Goal: Transaction & Acquisition: Purchase product/service

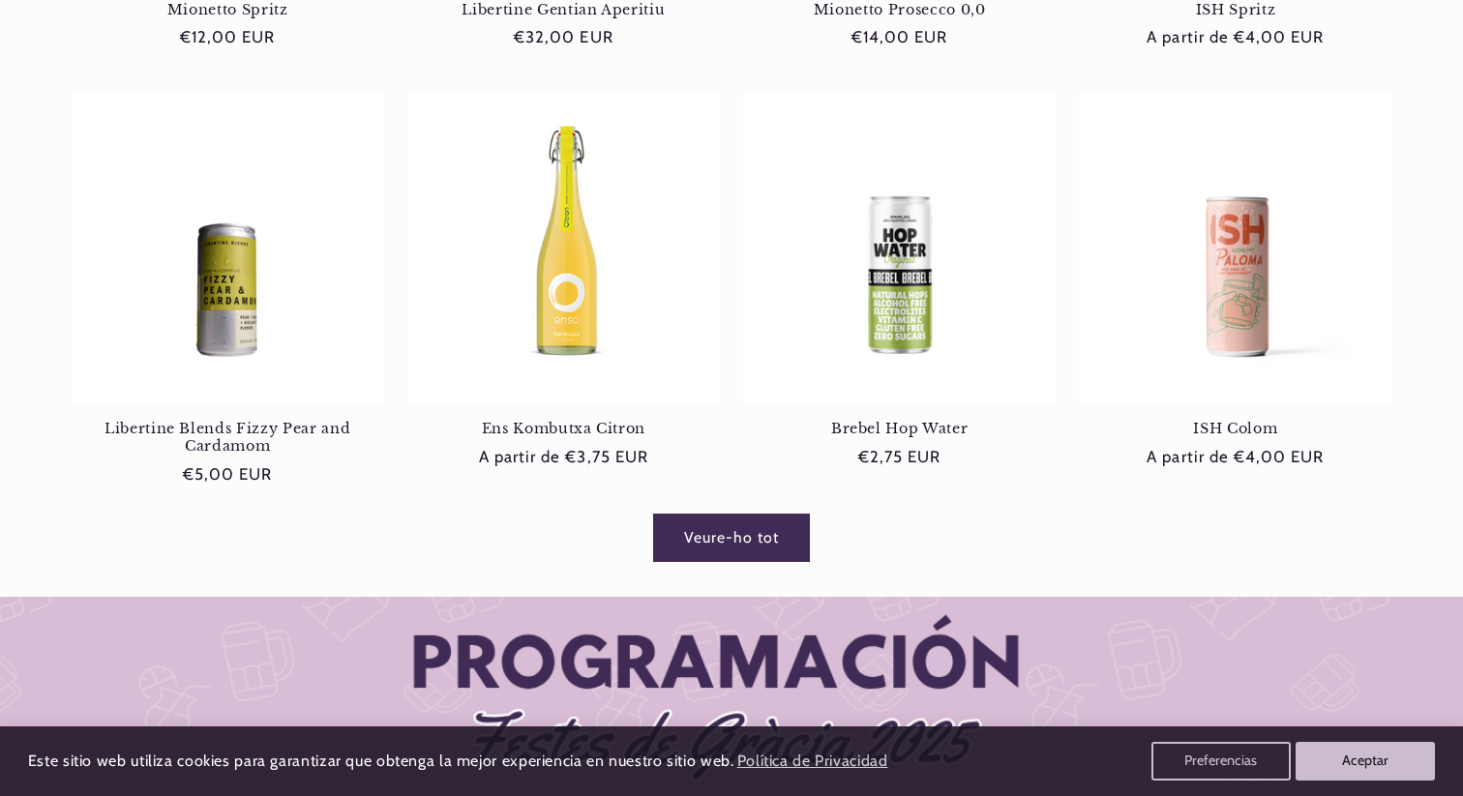
scroll to position [1212, 0]
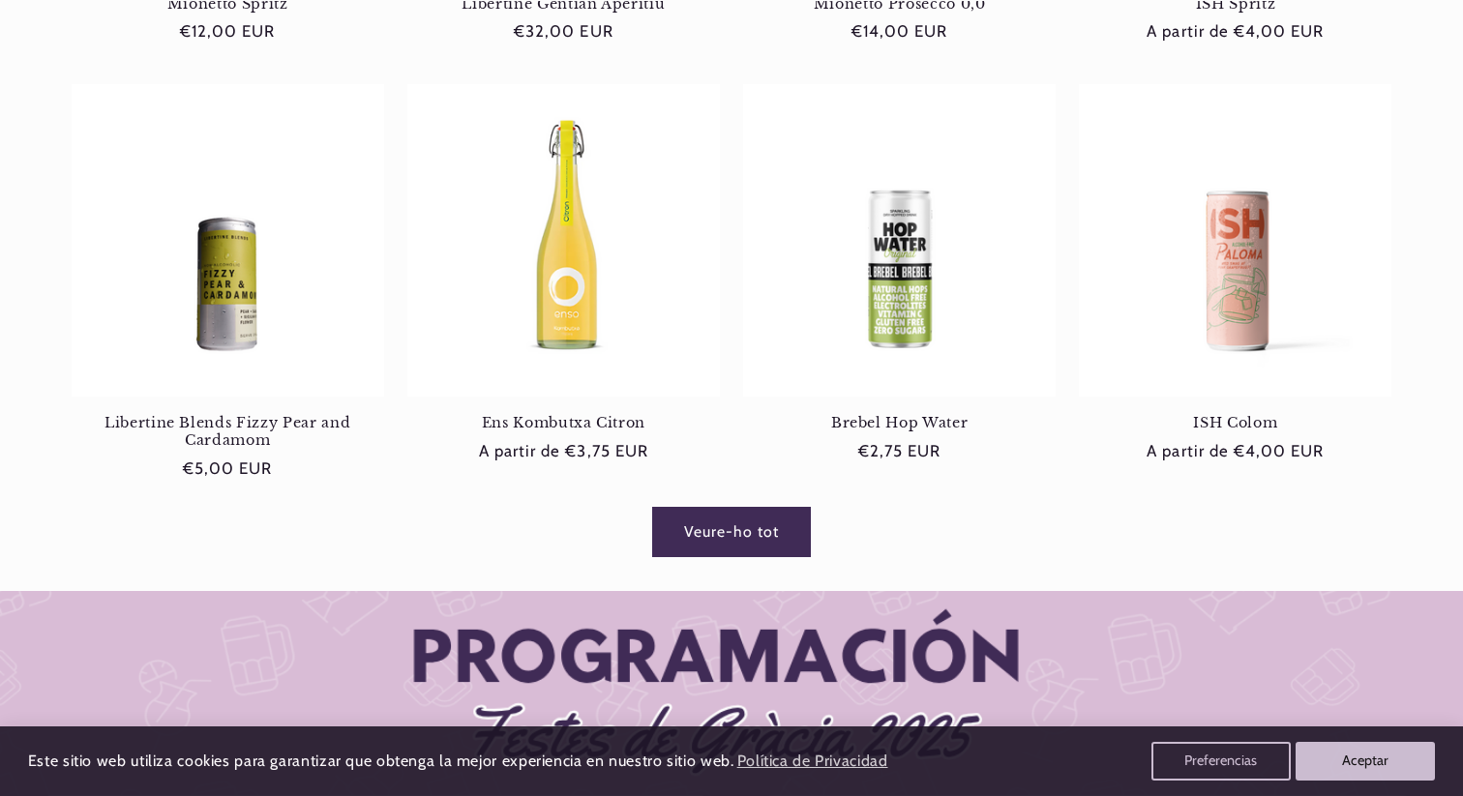
click at [740, 529] on link "Veure-ho tot" at bounding box center [731, 531] width 157 height 47
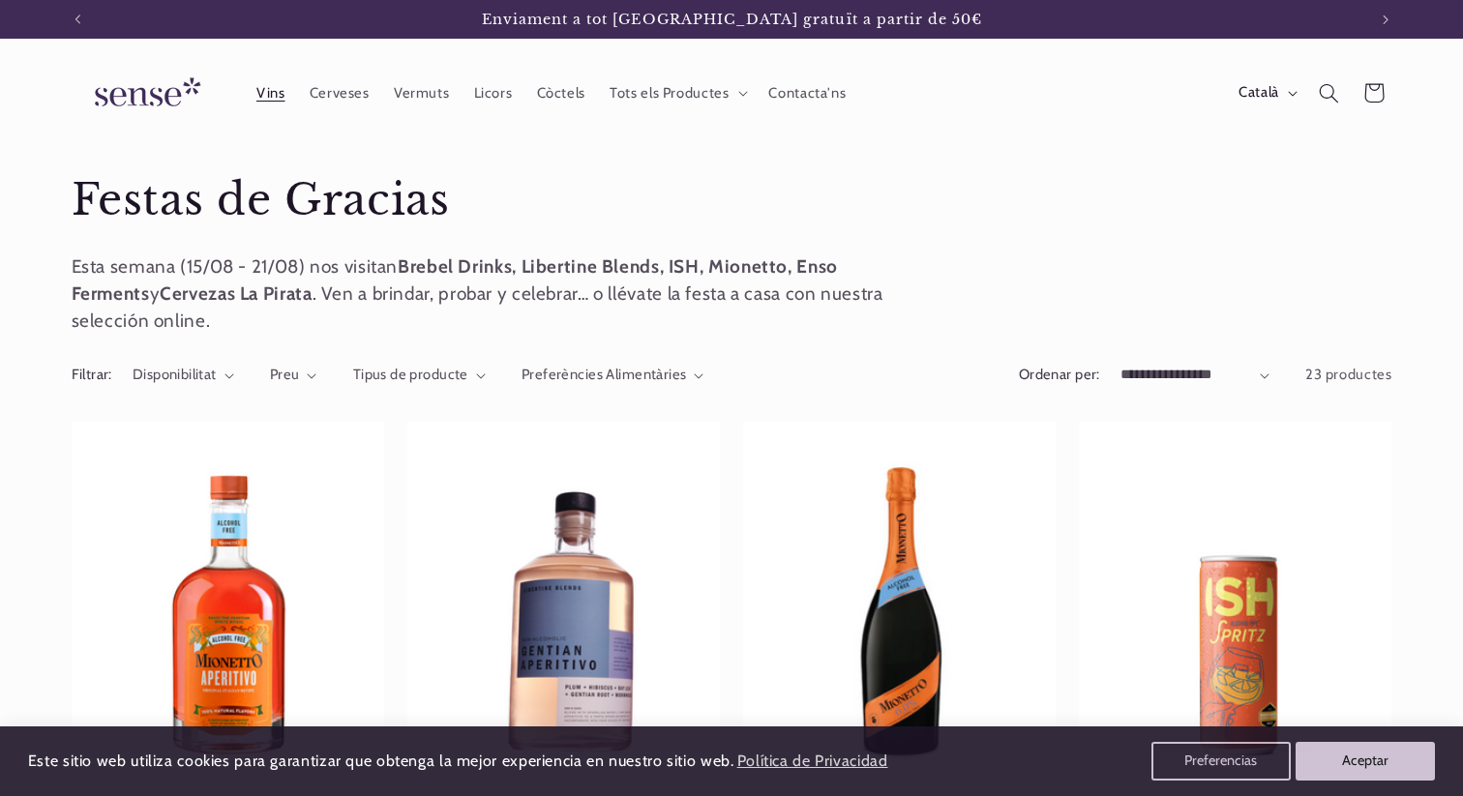
click at [274, 87] on span "Vins" at bounding box center [270, 93] width 29 height 18
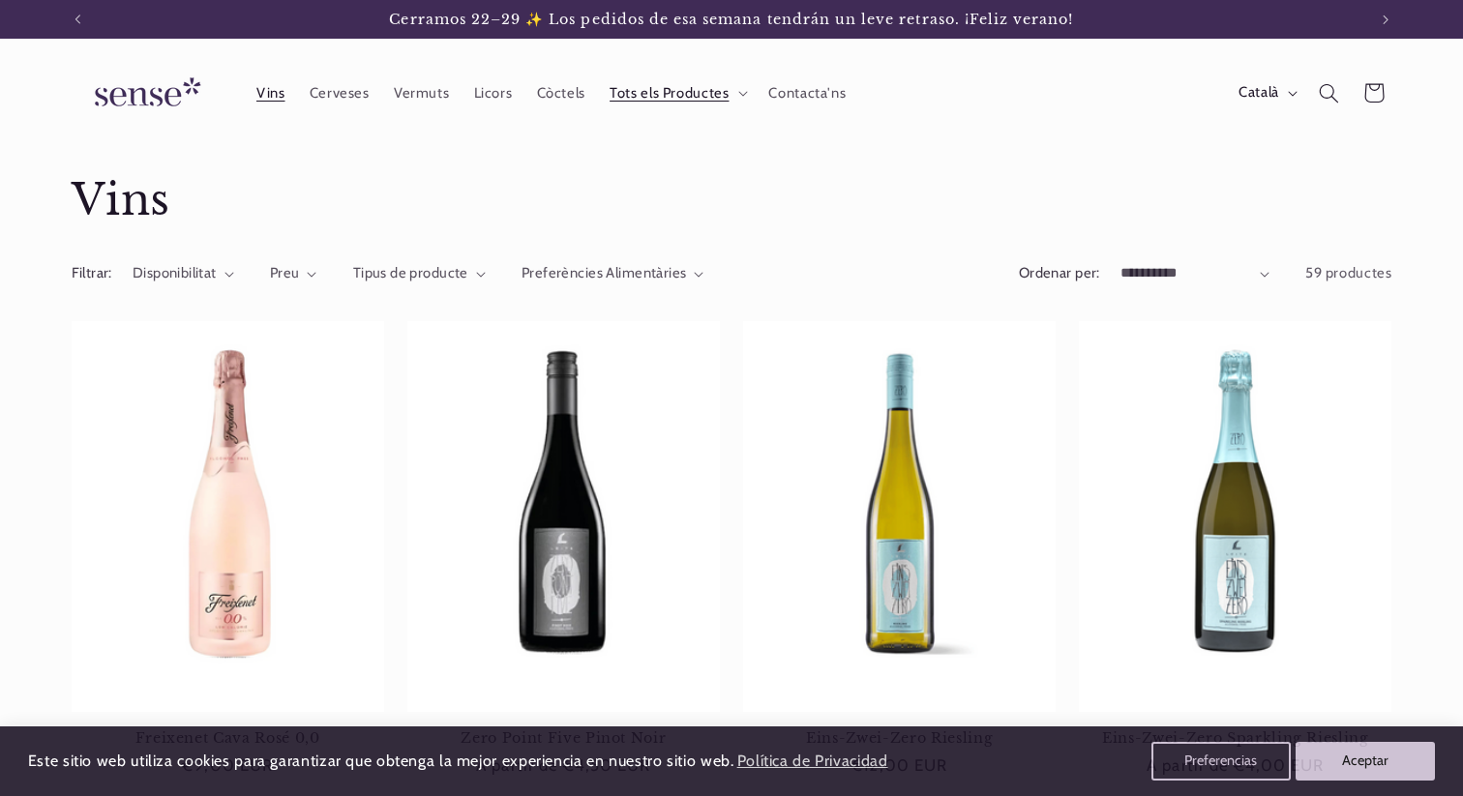
click at [164, 82] on img at bounding box center [144, 93] width 145 height 55
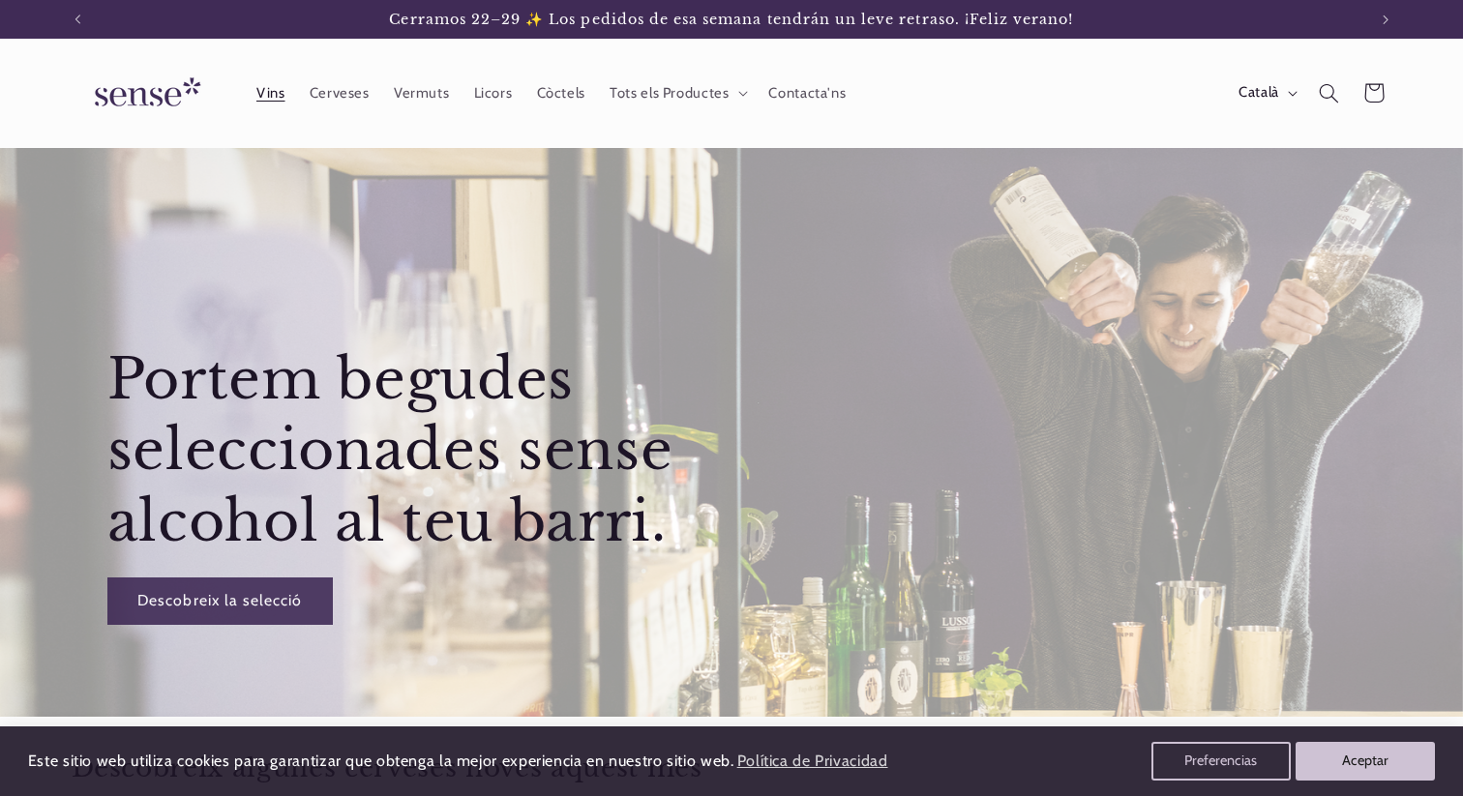
click at [272, 95] on span "Vins" at bounding box center [270, 93] width 29 height 18
